Goal: Task Accomplishment & Management: Manage account settings

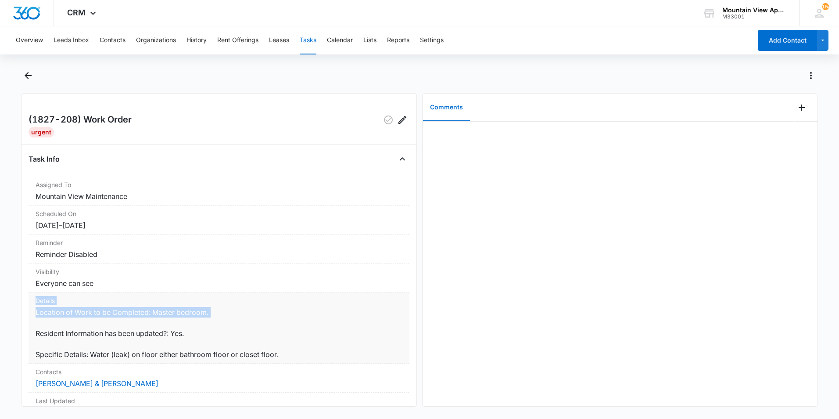
drag, startPoint x: 394, startPoint y: 313, endPoint x: 387, endPoint y: 320, distance: 9.6
click at [389, 318] on dl "Assigned To Mountain View Maintenance Scheduled On [DATE] – [DATE] Reminder Rem…" at bounding box center [219, 327] width 381 height 303
click at [387, 321] on dd "Location of Work to be Completed: Master bedroom. Resident Information has been…" at bounding box center [219, 333] width 367 height 53
click at [385, 334] on dd "Location of Work to be Completed: Master bedroom. Resident Information has been…" at bounding box center [219, 333] width 367 height 53
click at [799, 108] on icon "Add Comment" at bounding box center [802, 107] width 6 height 6
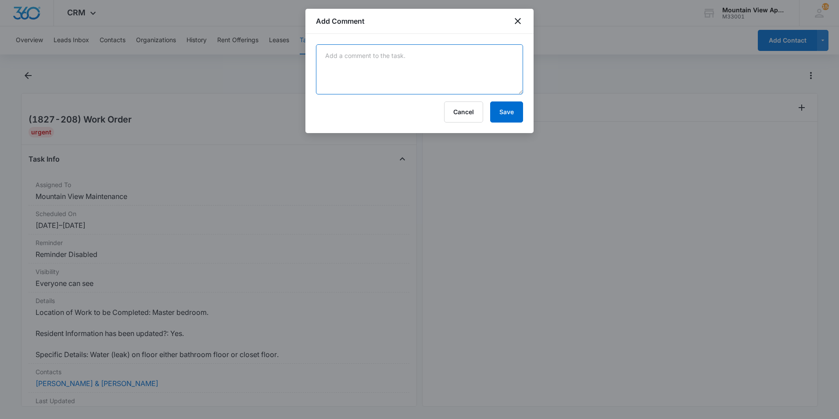
click at [420, 69] on textarea at bounding box center [419, 69] width 207 height 50
click at [410, 53] on textarea "A/C condenser clogged took out toe kick , dried up water , and left a fan runni…" at bounding box center [419, 69] width 207 height 50
click at [409, 55] on textarea "A/C condenser clogged took out toe kick , dried up water , and left a fan runni…" at bounding box center [419, 69] width 207 height 50
click at [432, 53] on textarea "A/C condenser clogged removed out toe kick , dried up water , and left a fan ru…" at bounding box center [419, 69] width 207 height 50
click at [466, 75] on textarea "A/C condenser clogged removed toe kick , dried up water , and left a fan runnin…" at bounding box center [419, 69] width 207 height 50
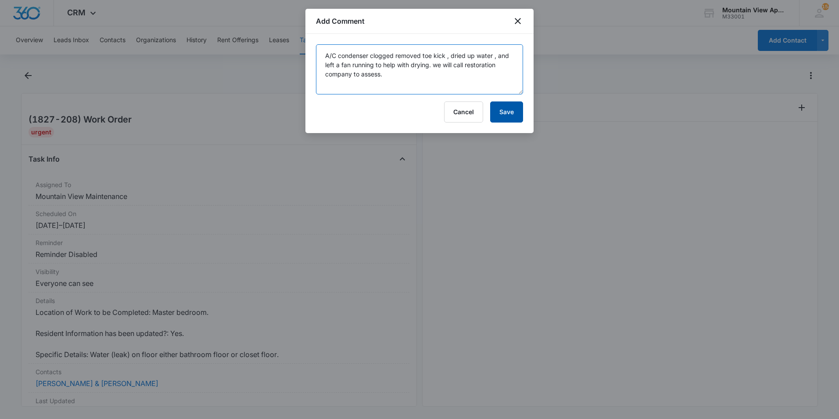
type textarea "A/C condenser clogged removed toe kick , dried up water , and left a fan runnin…"
click at [518, 108] on button "Save" at bounding box center [506, 111] width 33 height 21
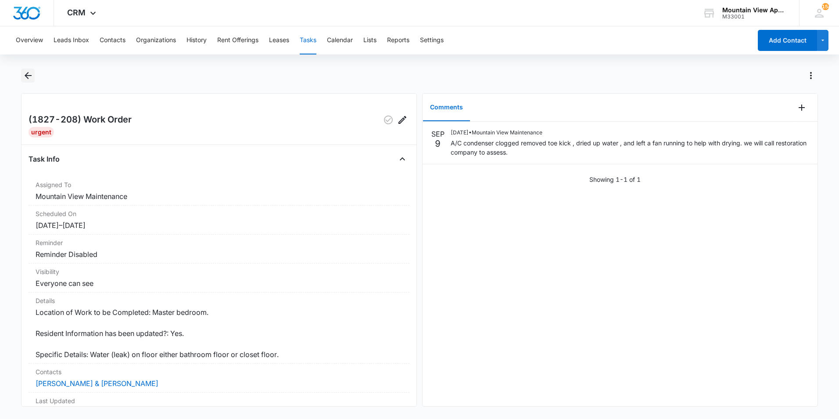
click at [31, 77] on icon "Back" at bounding box center [28, 75] width 11 height 11
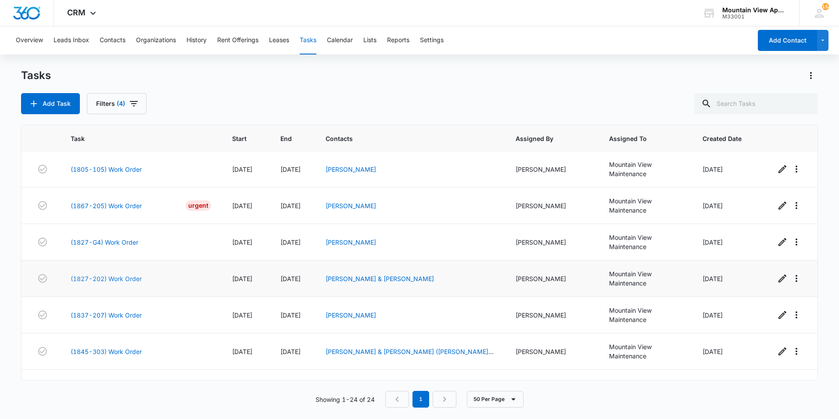
scroll to position [560, 0]
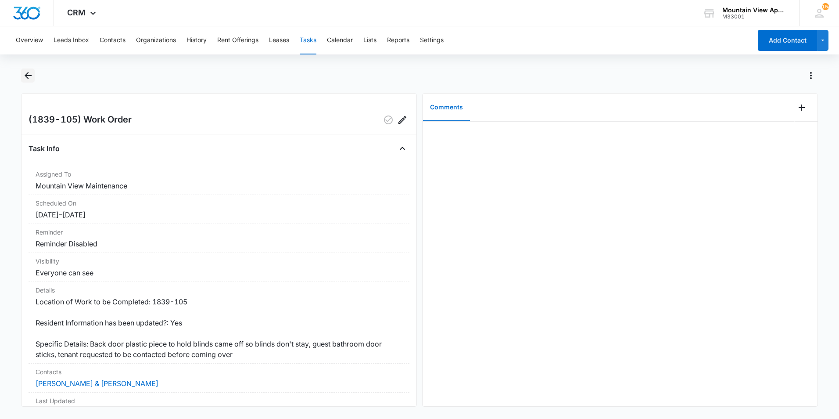
click at [30, 72] on icon "Back" at bounding box center [28, 75] width 11 height 11
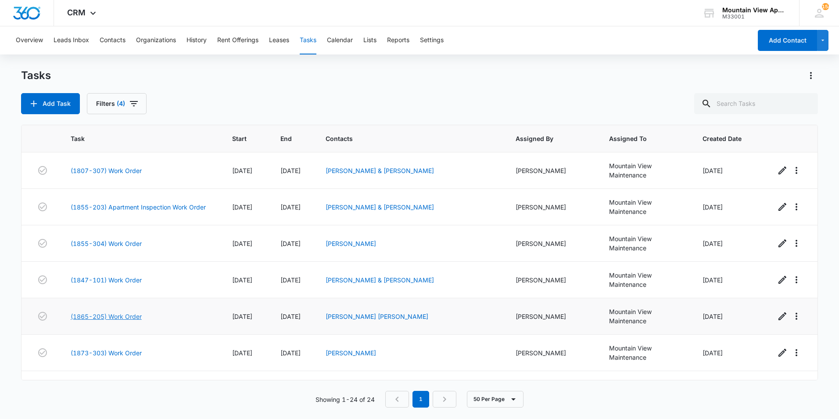
click at [136, 312] on link "(1865-205) Work Order" at bounding box center [106, 316] width 71 height 9
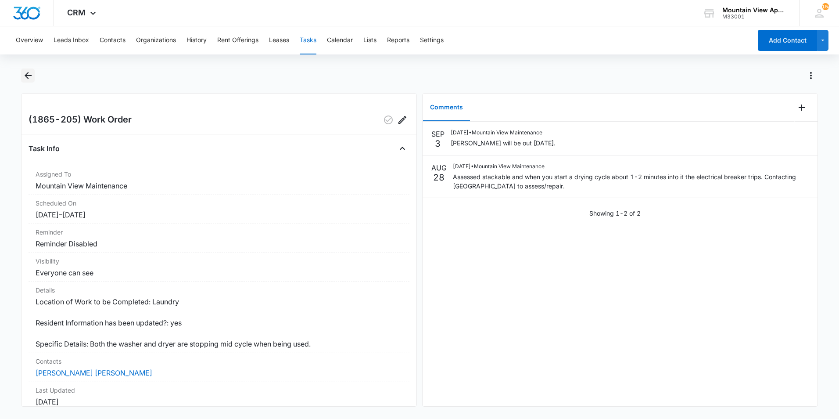
click at [27, 75] on icon "Back" at bounding box center [28, 75] width 7 height 7
